Goal: Task Accomplishment & Management: Use online tool/utility

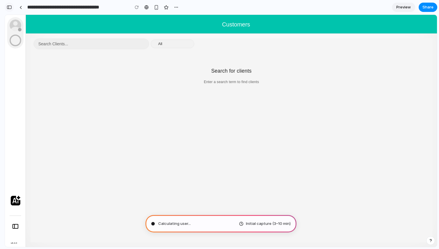
click at [10, 8] on div "button" at bounding box center [9, 7] width 5 height 4
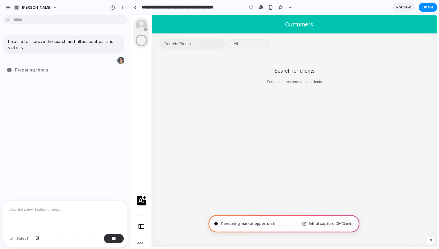
click at [251, 9] on div at bounding box center [251, 7] width 9 height 9
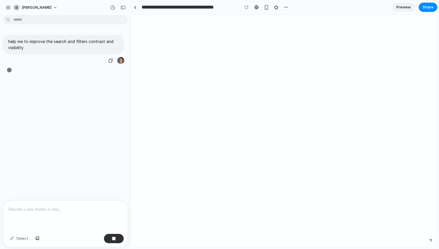
type input "**********"
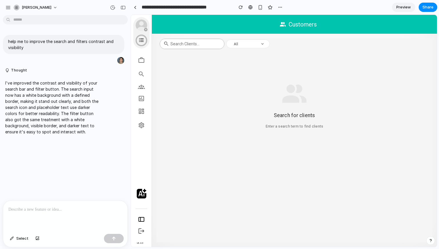
click at [234, 41] on article "All" at bounding box center [243, 44] width 25 height 6
click at [204, 44] on input "Search clients..." at bounding box center [194, 43] width 49 height 9
click at [244, 40] on button "All" at bounding box center [248, 43] width 44 height 9
click at [246, 55] on div "Search for clients Enter a search term to find clients" at bounding box center [295, 103] width 276 height 96
click at [248, 42] on span "All" at bounding box center [244, 44] width 23 height 4
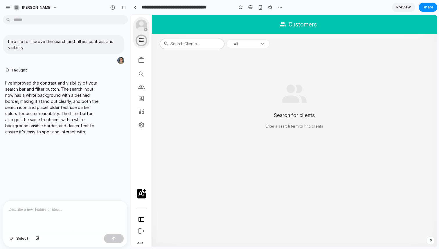
click at [266, 82] on div "Search for clients Enter a search term to find clients" at bounding box center [295, 103] width 276 height 96
click at [219, 39] on div "Search clients..." at bounding box center [194, 44] width 49 height 10
click at [234, 43] on span "All" at bounding box center [244, 44] width 23 height 4
click at [15, 214] on div at bounding box center [65, 216] width 124 height 31
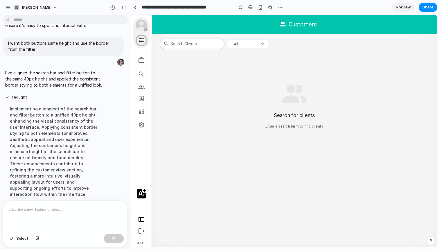
click at [247, 80] on div "Search for clients Enter a search term to find clients" at bounding box center [295, 103] width 276 height 96
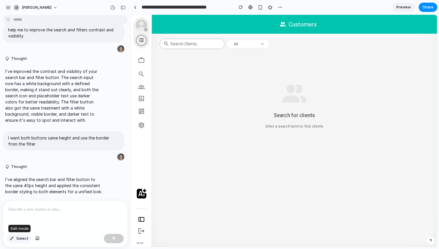
click at [13, 239] on div "button" at bounding box center [12, 238] width 4 height 3
click at [268, 41] on div at bounding box center [284, 131] width 306 height 232
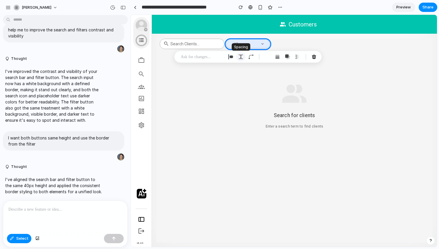
click at [240, 58] on div "button" at bounding box center [240, 56] width 5 height 5
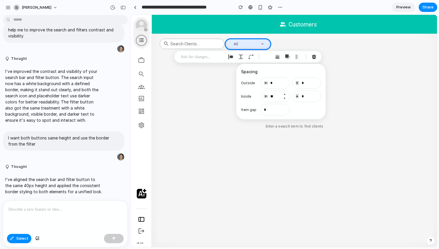
click at [284, 94] on button "Increment" at bounding box center [285, 94] width 6 height 5
click at [285, 99] on button "Decrement" at bounding box center [285, 98] width 6 height 5
type input "**"
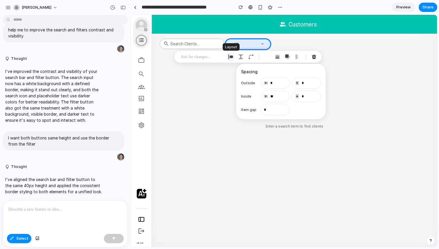
click at [231, 56] on div "button" at bounding box center [230, 56] width 5 height 5
select select "******"
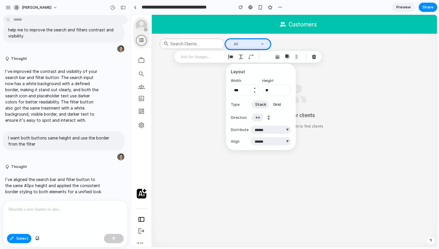
click at [255, 87] on button "Increment" at bounding box center [255, 88] width 6 height 5
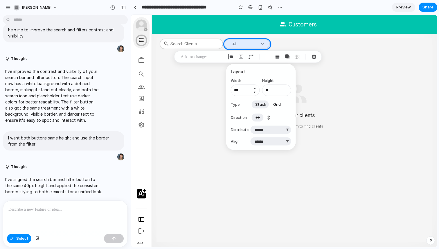
click at [255, 87] on button "Increment" at bounding box center [255, 88] width 6 height 5
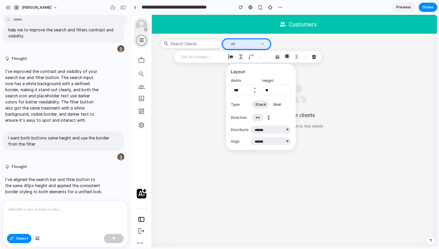
click at [255, 87] on button "Increment" at bounding box center [255, 88] width 6 height 5
type input "***"
click at [286, 87] on button "Increment" at bounding box center [286, 88] width 6 height 5
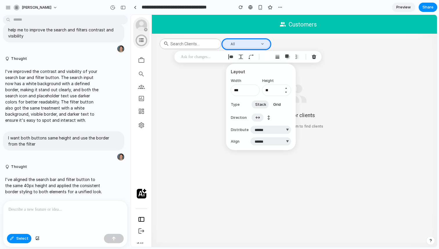
click at [286, 87] on button "Increment" at bounding box center [286, 88] width 6 height 5
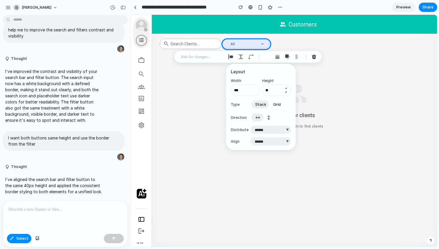
click at [286, 87] on button "Increment" at bounding box center [286, 88] width 6 height 5
type input "**"
click at [254, 93] on button "Decrement" at bounding box center [255, 92] width 6 height 5
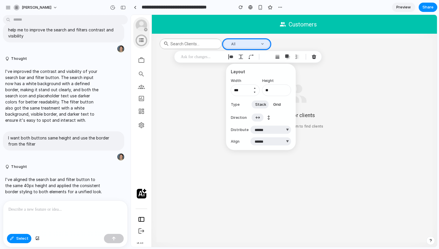
click at [255, 89] on button "Increment" at bounding box center [255, 88] width 6 height 5
type input "***"
click at [285, 88] on button "Increment" at bounding box center [286, 88] width 6 height 5
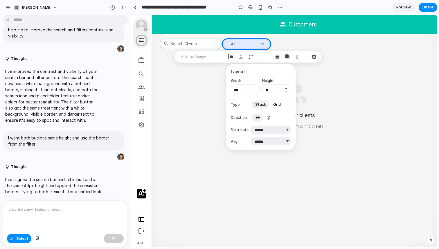
click at [285, 88] on button "Increment" at bounding box center [286, 88] width 6 height 5
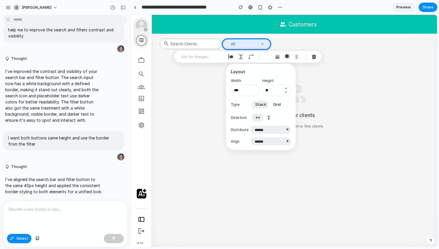
click at [285, 88] on button "Increment" at bounding box center [286, 88] width 6 height 5
type input "**"
click at [244, 89] on input "***" at bounding box center [245, 90] width 29 height 12
click at [278, 72] on h3 "Layout" at bounding box center [261, 72] width 60 height 6
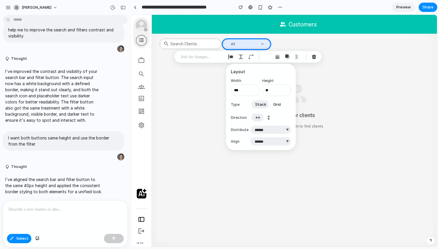
click at [310, 77] on div at bounding box center [284, 131] width 306 height 232
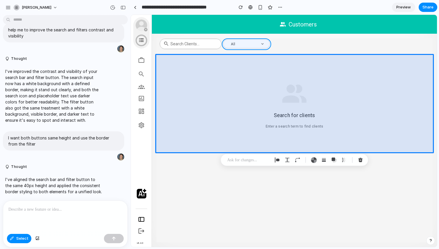
click at [266, 41] on div at bounding box center [284, 131] width 306 height 232
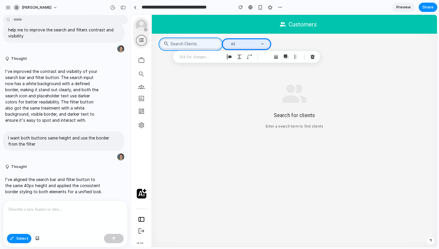
click at [220, 41] on div at bounding box center [284, 131] width 306 height 232
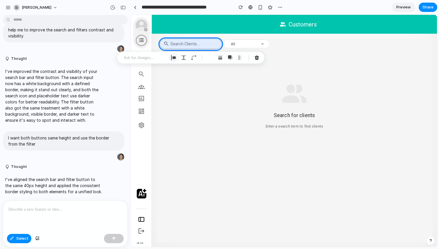
click at [174, 58] on div "button" at bounding box center [173, 57] width 5 height 5
select select "*******"
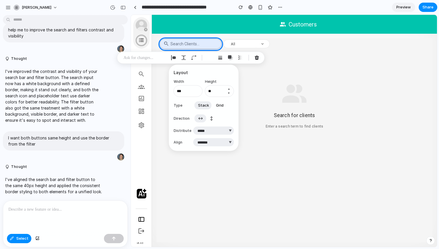
click at [229, 89] on button "Increment" at bounding box center [229, 89] width 6 height 5
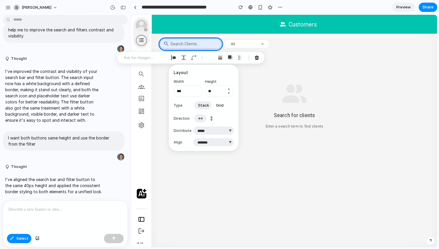
click at [229, 89] on button "Increment" at bounding box center [229, 89] width 6 height 5
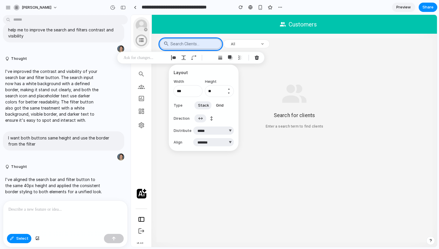
type input "**"
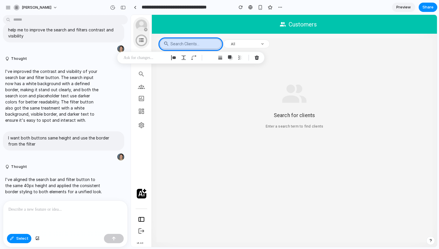
click at [163, 44] on div at bounding box center [284, 131] width 306 height 232
click at [183, 59] on div "button" at bounding box center [183, 57] width 5 height 5
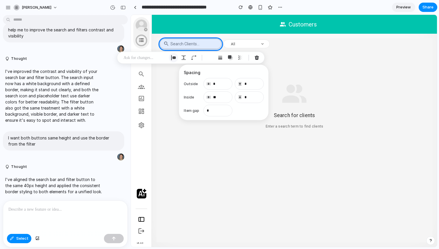
click at [175, 57] on div "button" at bounding box center [173, 57] width 5 height 5
select select "*******"
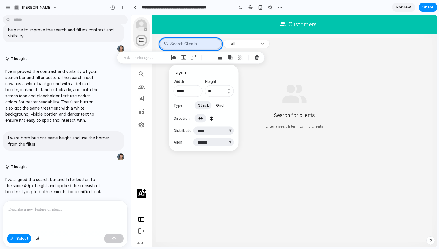
click at [229, 88] on button "Increment" at bounding box center [229, 89] width 6 height 5
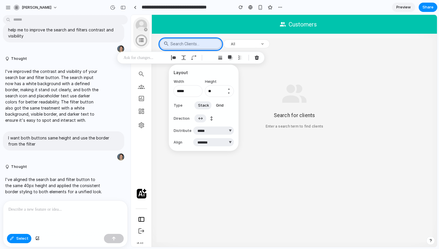
type input "**"
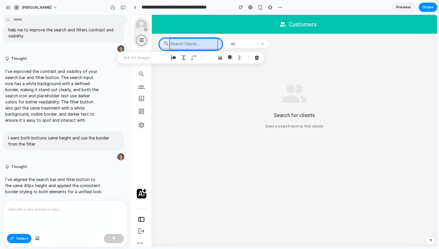
click at [198, 42] on div at bounding box center [284, 131] width 306 height 232
click at [177, 56] on div "button" at bounding box center [176, 57] width 5 height 5
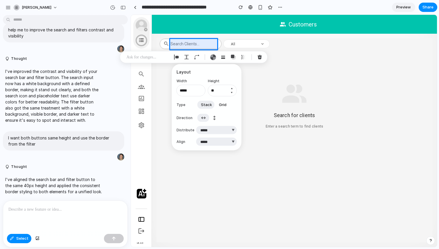
click at [231, 87] on button "Increment" at bounding box center [232, 88] width 6 height 5
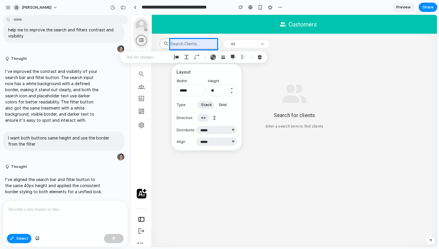
click at [231, 87] on button "Increment" at bounding box center [232, 88] width 6 height 5
type input "**"
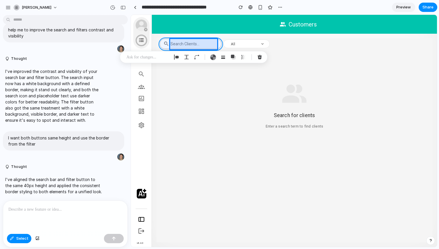
click at [220, 44] on div at bounding box center [284, 131] width 306 height 232
click at [86, 208] on p at bounding box center [65, 209] width 114 height 7
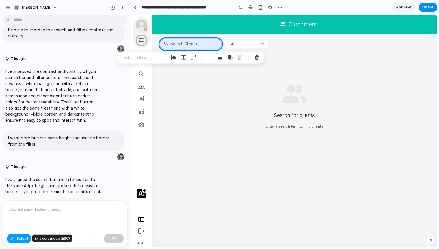
click at [26, 239] on span "Select" at bounding box center [22, 238] width 12 height 6
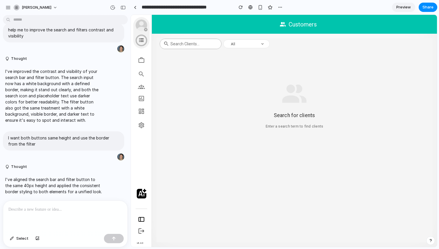
click at [190, 42] on input "Search clients..." at bounding box center [193, 43] width 46 height 9
click at [112, 6] on div "button" at bounding box center [112, 7] width 5 height 5
click at [94, 6] on div "Version 3 Current Version 2 1h ago Restore Version 1 1h ago Restore" at bounding box center [219, 124] width 439 height 249
click at [114, 8] on div "button" at bounding box center [112, 7] width 5 height 5
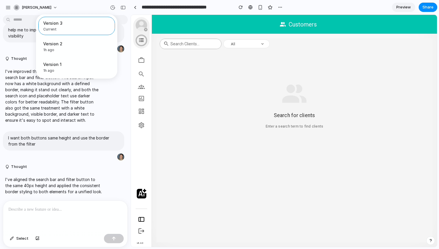
click at [19, 232] on div "Version 3 Current Version 2 1h ago Restore Version 1 1h ago Restore" at bounding box center [219, 124] width 439 height 249
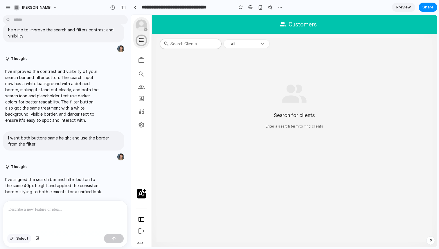
click at [19, 235] on span "Select" at bounding box center [22, 238] width 12 height 6
click at [21, 240] on span "Select" at bounding box center [22, 238] width 12 height 6
click at [44, 214] on div at bounding box center [65, 216] width 124 height 31
click at [181, 44] on input "Search clients..." at bounding box center [193, 43] width 46 height 9
click at [178, 45] on input "Search clients..." at bounding box center [193, 43] width 46 height 9
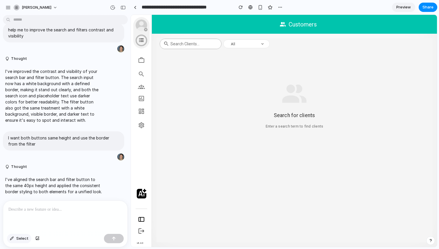
click at [16, 241] on button "Select" at bounding box center [19, 238] width 24 height 9
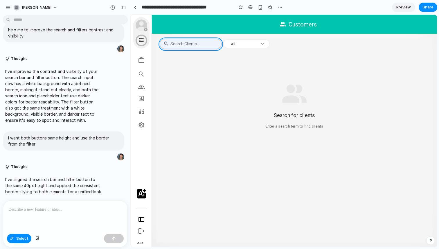
click at [219, 42] on div at bounding box center [284, 131] width 306 height 232
click at [175, 57] on div "button" at bounding box center [173, 57] width 5 height 5
select select "*******"
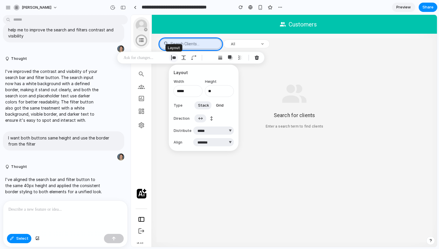
click at [175, 57] on div "button" at bounding box center [173, 57] width 5 height 5
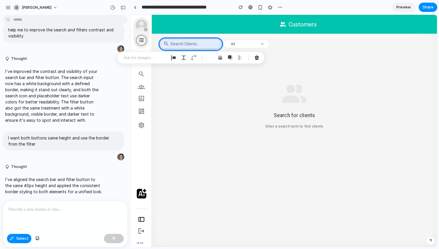
click at [211, 95] on div at bounding box center [284, 131] width 306 height 232
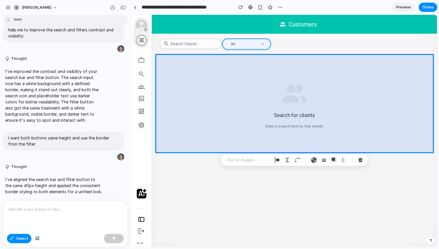
click at [245, 41] on div at bounding box center [284, 131] width 306 height 232
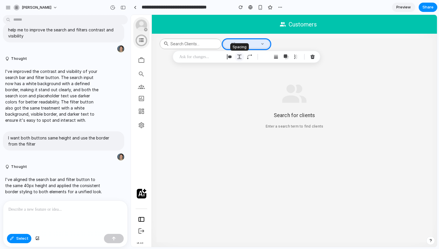
click at [240, 56] on div "button" at bounding box center [239, 56] width 5 height 5
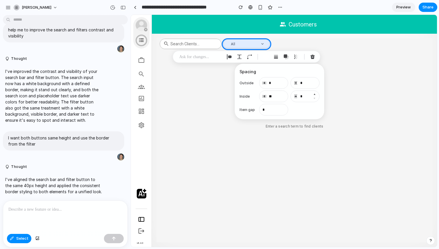
click at [315, 94] on button "Increment" at bounding box center [315, 94] width 6 height 5
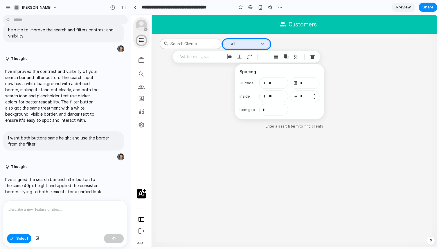
click at [315, 94] on button "Increment" at bounding box center [315, 94] width 6 height 5
click at [315, 95] on button "Increment" at bounding box center [315, 94] width 6 height 5
type input "*"
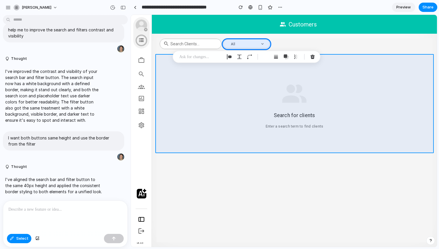
click at [218, 104] on div at bounding box center [284, 131] width 306 height 232
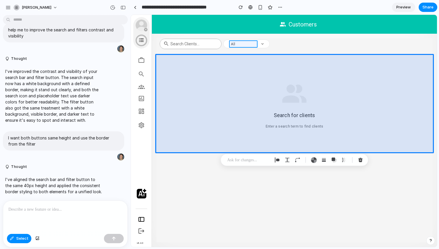
click at [244, 43] on div at bounding box center [284, 131] width 306 height 232
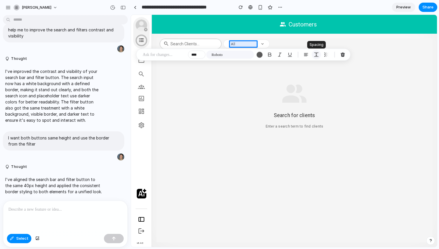
click at [316, 55] on div "button" at bounding box center [316, 54] width 5 height 5
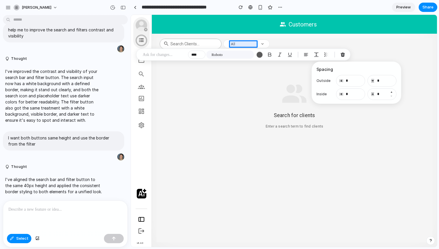
click at [392, 91] on button "Increment" at bounding box center [392, 92] width 6 height 5
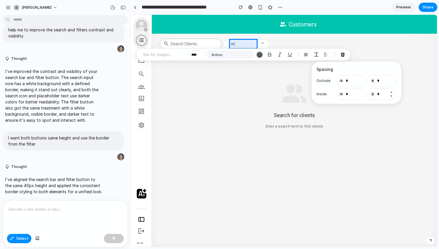
click at [392, 91] on button "Increment" at bounding box center [392, 92] width 6 height 5
click at [391, 96] on button "Decrement" at bounding box center [392, 96] width 6 height 5
type input "*"
click at [267, 42] on div at bounding box center [284, 131] width 306 height 232
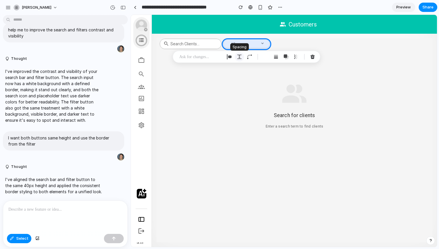
click at [237, 57] on div "button" at bounding box center [239, 56] width 5 height 5
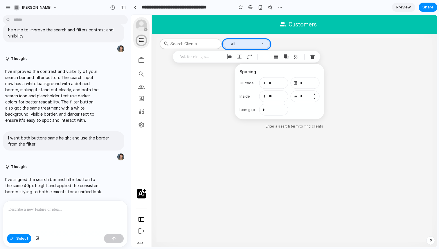
click at [314, 94] on button "Increment" at bounding box center [315, 94] width 6 height 5
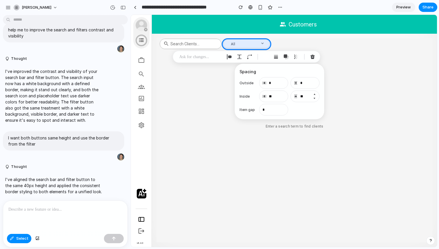
click at [314, 94] on button "Increment" at bounding box center [315, 94] width 6 height 5
click at [314, 95] on button "Increment" at bounding box center [315, 94] width 6 height 5
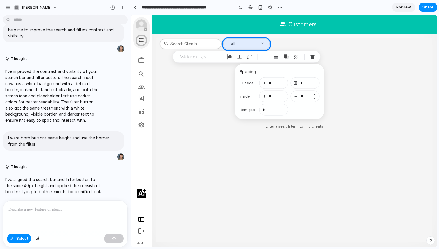
click at [314, 95] on button "Increment" at bounding box center [315, 94] width 6 height 5
type input "**"
click at [301, 83] on input "*" at bounding box center [305, 83] width 29 height 12
click at [314, 81] on button "Increment" at bounding box center [315, 81] width 6 height 5
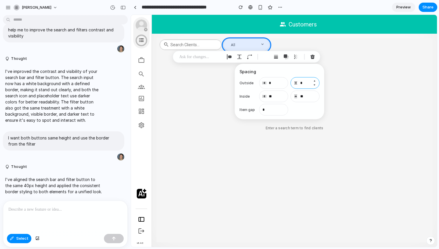
click at [314, 81] on button "Increment" at bounding box center [315, 81] width 6 height 5
click at [314, 87] on button "Decrement" at bounding box center [315, 85] width 6 height 5
type input "*"
click at [315, 98] on button "Decrement" at bounding box center [315, 98] width 6 height 5
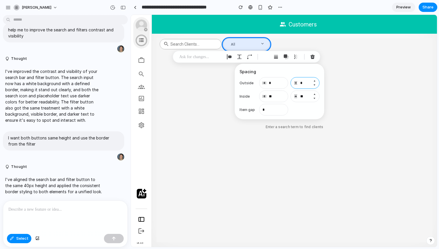
click at [315, 98] on button "Decrement" at bounding box center [315, 98] width 6 height 5
click at [315, 93] on button "Increment" at bounding box center [315, 94] width 6 height 5
click at [314, 94] on button "Increment" at bounding box center [315, 94] width 6 height 5
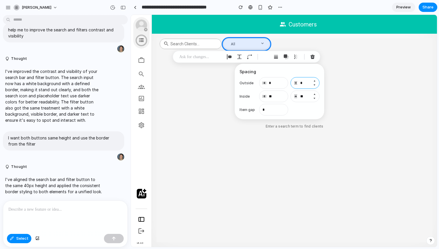
click at [314, 94] on button "Increment" at bounding box center [315, 94] width 6 height 5
click at [315, 98] on button "Decrement" at bounding box center [315, 98] width 6 height 5
click at [315, 97] on button "Decrement" at bounding box center [315, 98] width 6 height 5
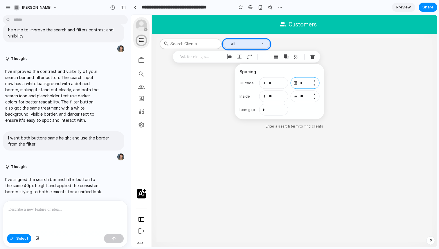
click at [315, 97] on button "Decrement" at bounding box center [315, 98] width 6 height 5
click at [315, 94] on button "Increment" at bounding box center [315, 94] width 6 height 5
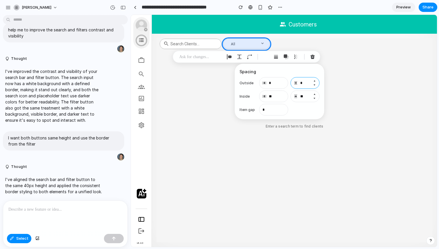
type input "**"
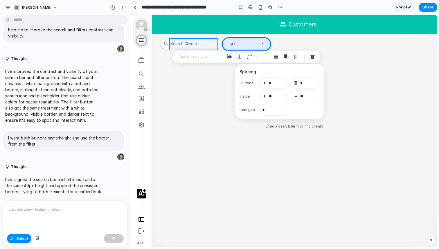
click at [212, 44] on div at bounding box center [284, 131] width 306 height 232
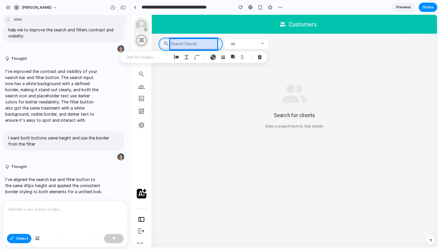
click at [220, 42] on div at bounding box center [284, 131] width 306 height 232
click at [183, 57] on div "button" at bounding box center [183, 57] width 5 height 5
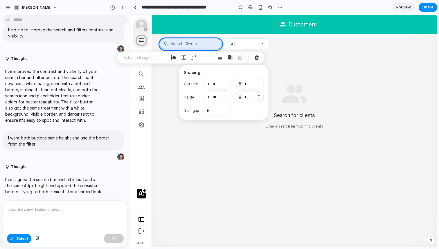
click at [258, 96] on button "Increment" at bounding box center [259, 95] width 6 height 5
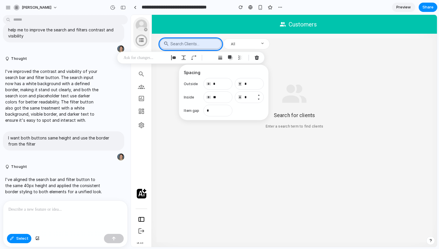
click at [258, 96] on button "Increment" at bounding box center [259, 95] width 6 height 5
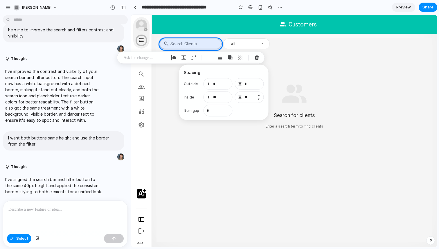
click at [258, 96] on button "Increment" at bounding box center [259, 95] width 6 height 5
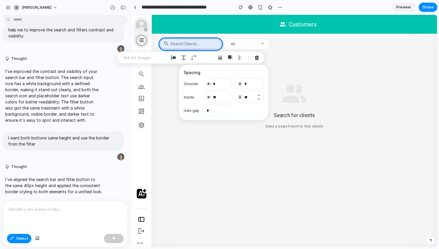
click at [258, 96] on button "Increment" at bounding box center [259, 95] width 6 height 5
click at [259, 99] on button "Decrement" at bounding box center [259, 99] width 6 height 5
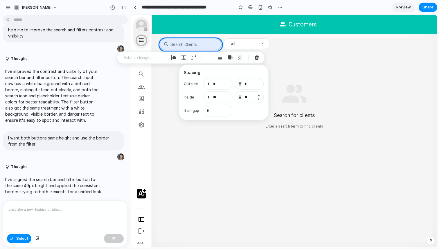
type input "**"
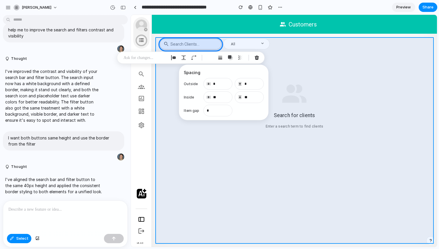
click at [332, 48] on div at bounding box center [284, 131] width 306 height 232
type input "*"
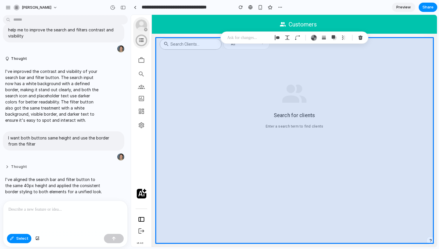
click at [90, 164] on button "Thought" at bounding box center [53, 166] width 97 height 5
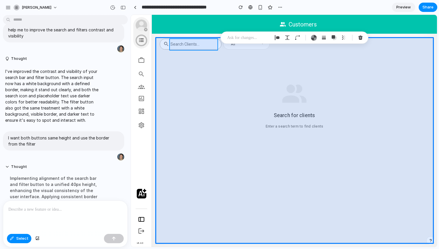
click at [190, 45] on div at bounding box center [284, 131] width 306 height 232
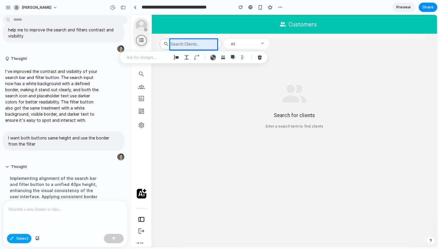
click at [17, 238] on span "Select" at bounding box center [22, 238] width 12 height 6
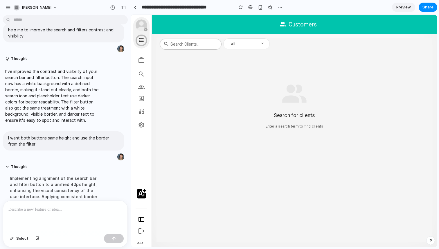
click at [211, 44] on input "Search clients..." at bounding box center [193, 43] width 46 height 9
click at [218, 39] on div "​ Search clients..." at bounding box center [191, 44] width 62 height 10
click at [210, 39] on div "​ Search clients..." at bounding box center [191, 44] width 62 height 11
click at [212, 50] on div "​ Search clients... All Search for clients Enter a search term to find clients" at bounding box center [295, 140] width 276 height 204
click at [22, 239] on span "Select" at bounding box center [22, 238] width 12 height 6
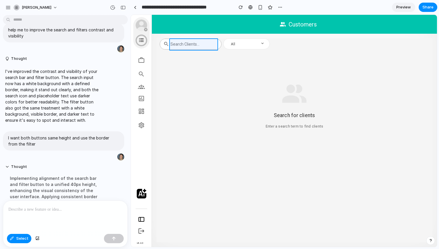
click at [191, 41] on div at bounding box center [284, 131] width 306 height 232
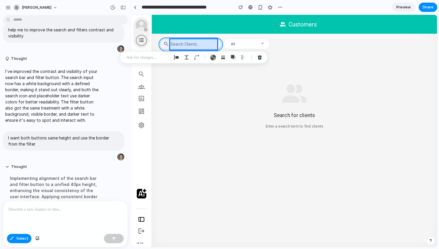
click at [220, 44] on div at bounding box center [284, 131] width 306 height 232
click at [220, 57] on div "button" at bounding box center [220, 58] width 5 height 5
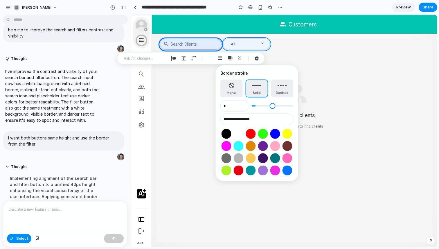
click at [268, 41] on div at bounding box center [284, 131] width 306 height 232
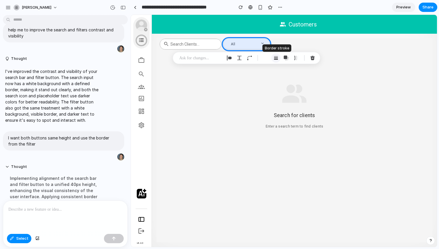
click at [276, 60] on div "button" at bounding box center [276, 57] width 5 height 5
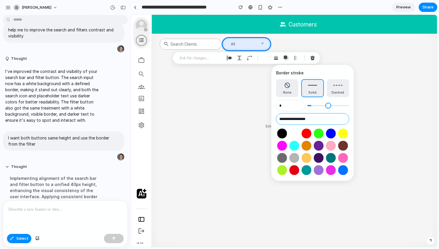
drag, startPoint x: 323, startPoint y: 118, endPoint x: 278, endPoint y: 119, distance: 44.7
click at [278, 119] on input "**********" at bounding box center [312, 119] width 73 height 12
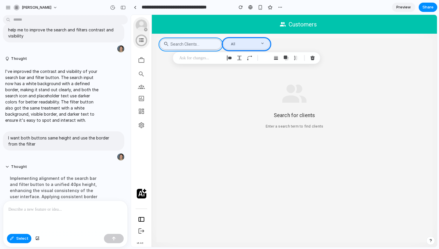
click at [219, 44] on div at bounding box center [284, 131] width 306 height 232
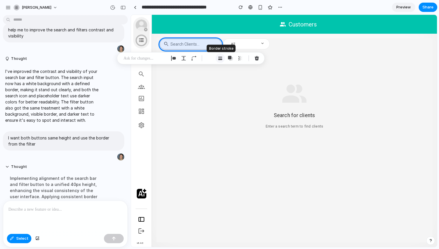
click at [220, 56] on div "button" at bounding box center [220, 58] width 5 height 5
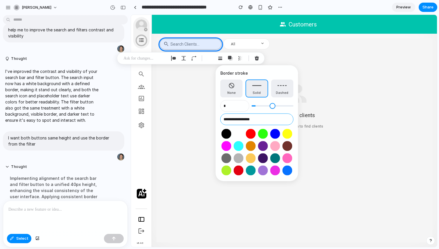
drag, startPoint x: 259, startPoint y: 119, endPoint x: 219, endPoint y: 119, distance: 39.5
click at [219, 119] on div "**********" at bounding box center [257, 123] width 82 height 116
paste input "text"
type input "**********"
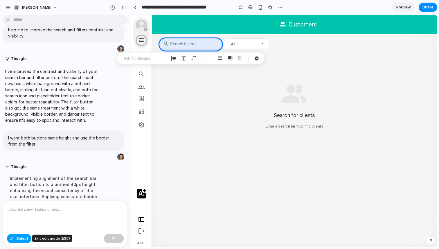
click at [18, 237] on span "Select" at bounding box center [22, 238] width 12 height 6
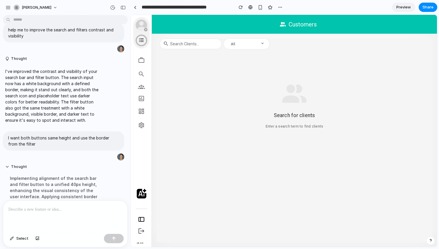
click at [217, 41] on div "​ Search clients..." at bounding box center [191, 44] width 62 height 10
click at [220, 47] on div "​ Search clients..." at bounding box center [191, 44] width 62 height 10
click at [18, 240] on span "Select" at bounding box center [22, 238] width 12 height 6
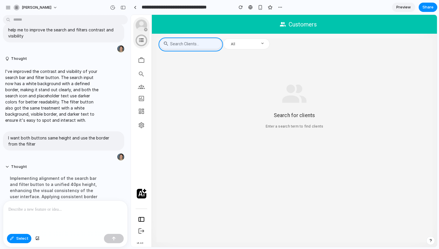
click at [219, 44] on div at bounding box center [284, 131] width 306 height 232
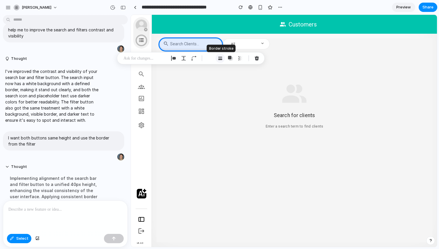
click at [220, 59] on div "button" at bounding box center [220, 58] width 5 height 5
click at [268, 45] on div at bounding box center [284, 131] width 306 height 232
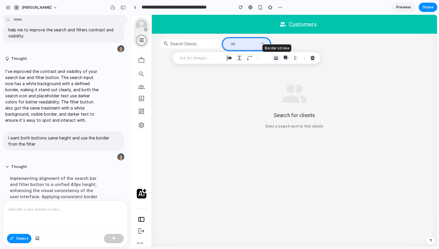
click at [278, 60] on div "button" at bounding box center [276, 57] width 5 height 5
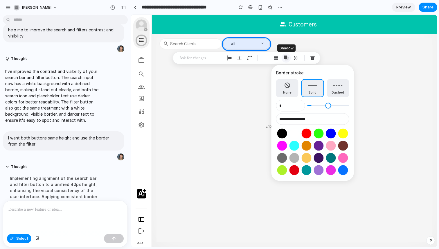
click at [287, 59] on div "button" at bounding box center [286, 57] width 5 height 5
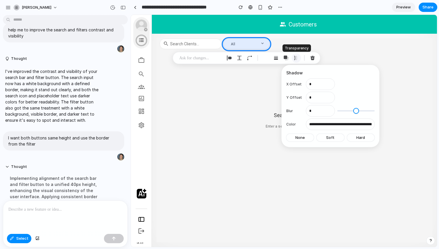
click at [297, 60] on div "button" at bounding box center [296, 57] width 5 height 5
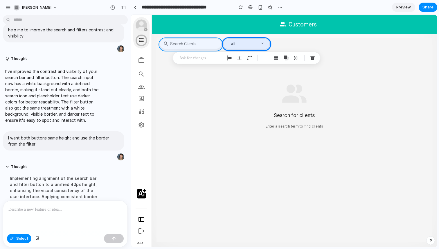
click at [219, 46] on div at bounding box center [284, 131] width 306 height 232
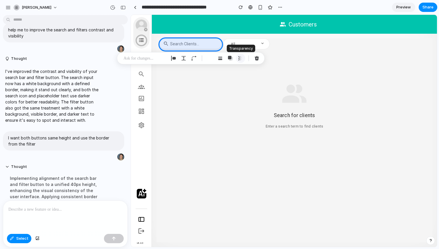
click at [241, 60] on div "button" at bounding box center [240, 58] width 5 height 5
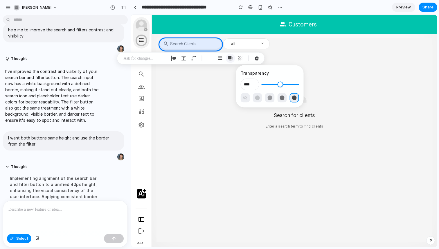
click at [230, 60] on div "button" at bounding box center [230, 58] width 5 height 5
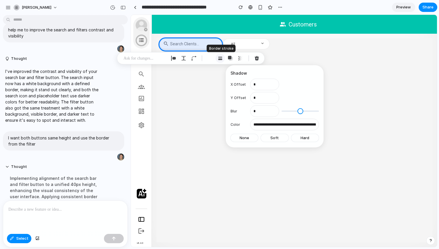
click at [220, 61] on button "button" at bounding box center [220, 58] width 9 height 9
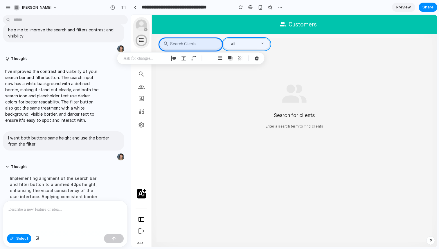
click at [268, 45] on div at bounding box center [284, 131] width 306 height 232
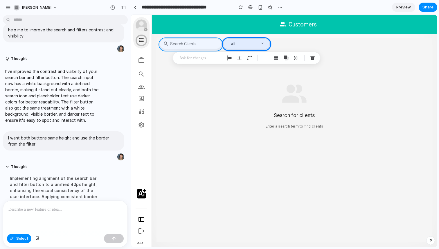
click at [219, 44] on div at bounding box center [284, 131] width 306 height 232
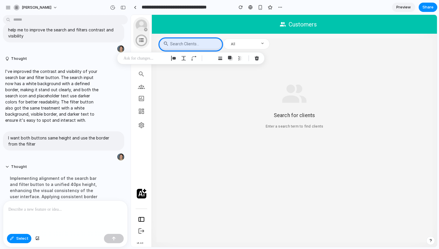
click at [133, 60] on p at bounding box center [145, 58] width 43 height 7
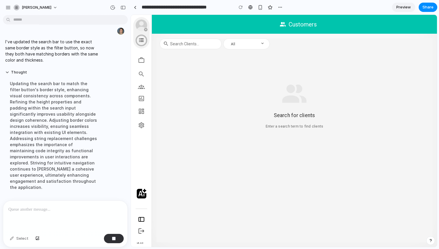
scroll to position [304, 0]
